Goal: Information Seeking & Learning: Learn about a topic

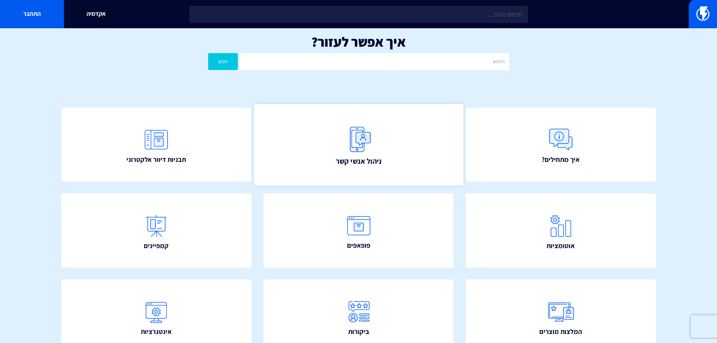
scroll to position [113, 0]
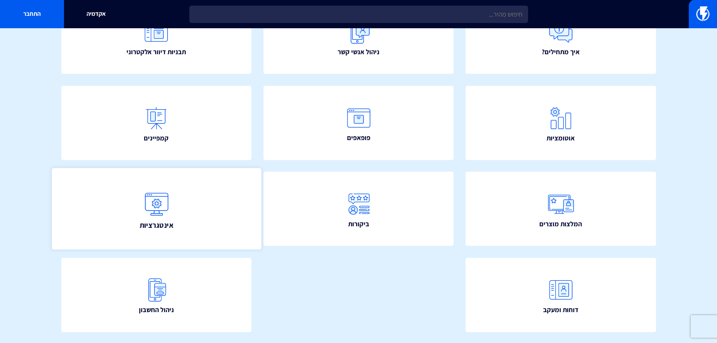
click at [199, 202] on link "אינטגרציות" at bounding box center [156, 208] width 209 height 81
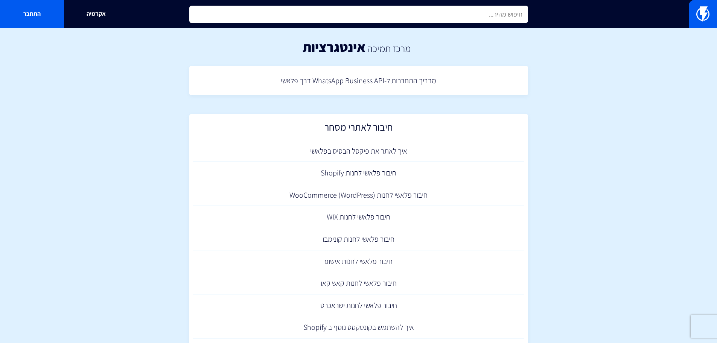
click at [396, 20] on input "text" at bounding box center [358, 14] width 339 height 17
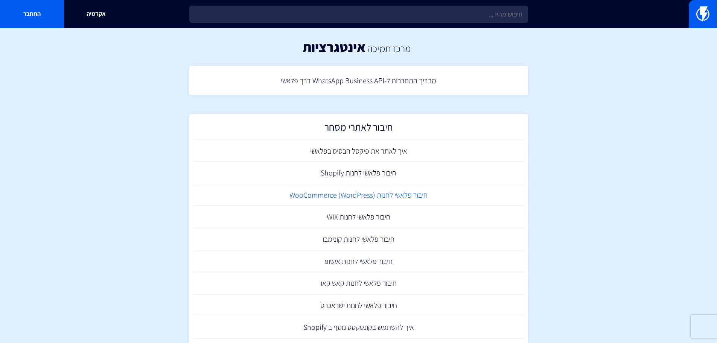
click at [387, 201] on link "חיבור פלאשי לחנות (WooCommerce (WordPress" at bounding box center [358, 195] width 331 height 22
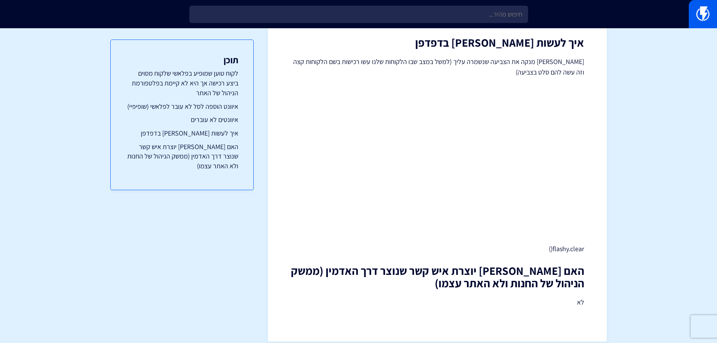
scroll to position [415, 0]
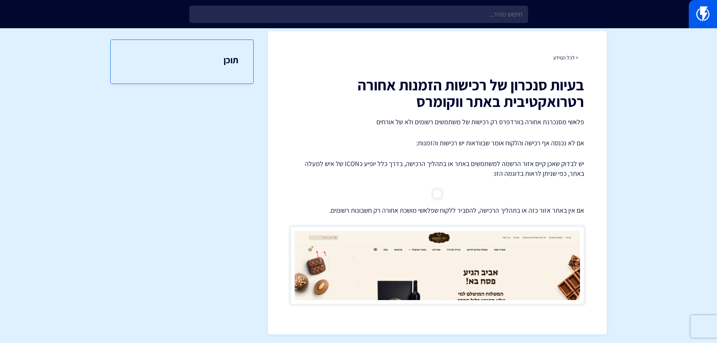
scroll to position [11, 0]
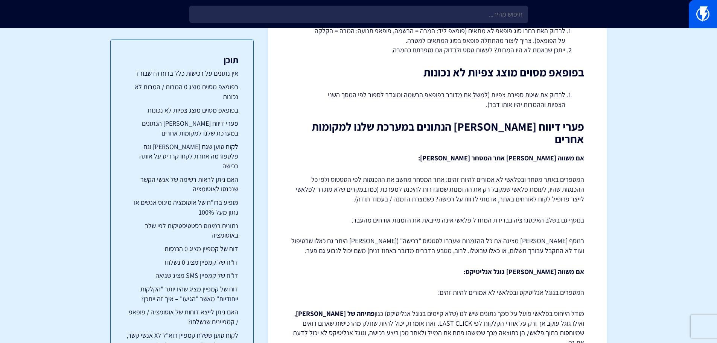
scroll to position [301, 0]
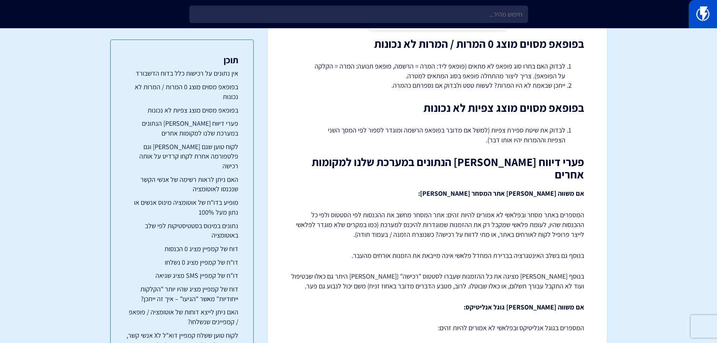
click at [694, 17] on link at bounding box center [703, 14] width 28 height 28
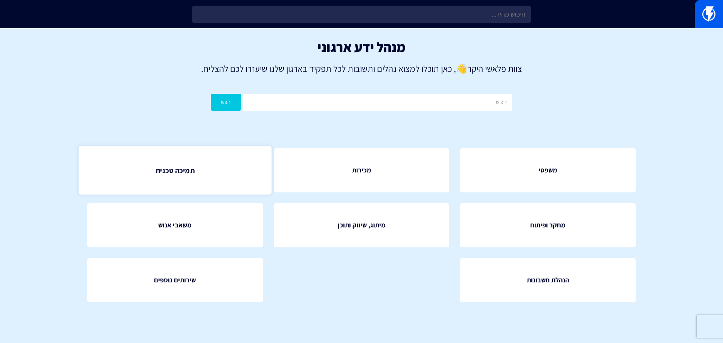
click at [184, 178] on link "תמיכה טכנית" at bounding box center [174, 170] width 193 height 48
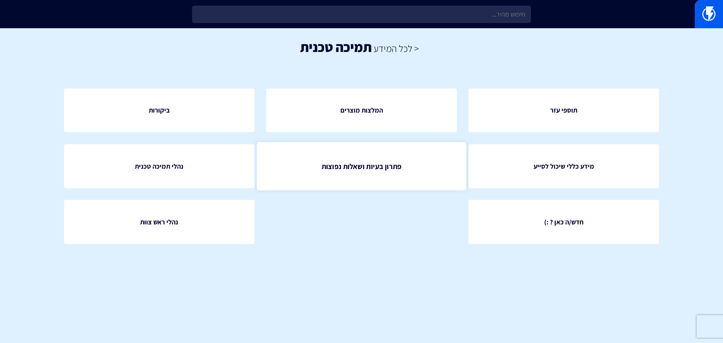
click at [375, 163] on span "פתרון בעיות ושאלות נפוצות" at bounding box center [361, 166] width 80 height 11
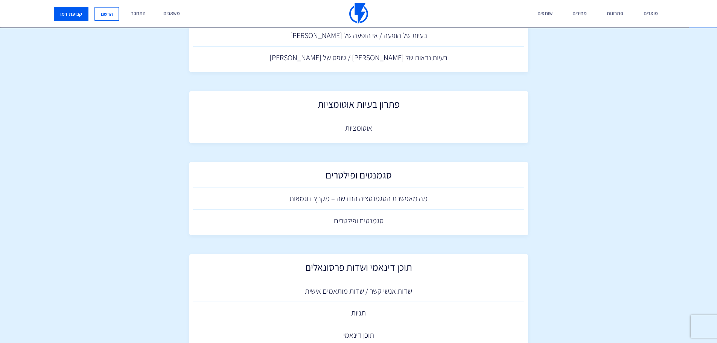
scroll to position [2183, 0]
